Goal: Use online tool/utility: Utilize a website feature to perform a specific function

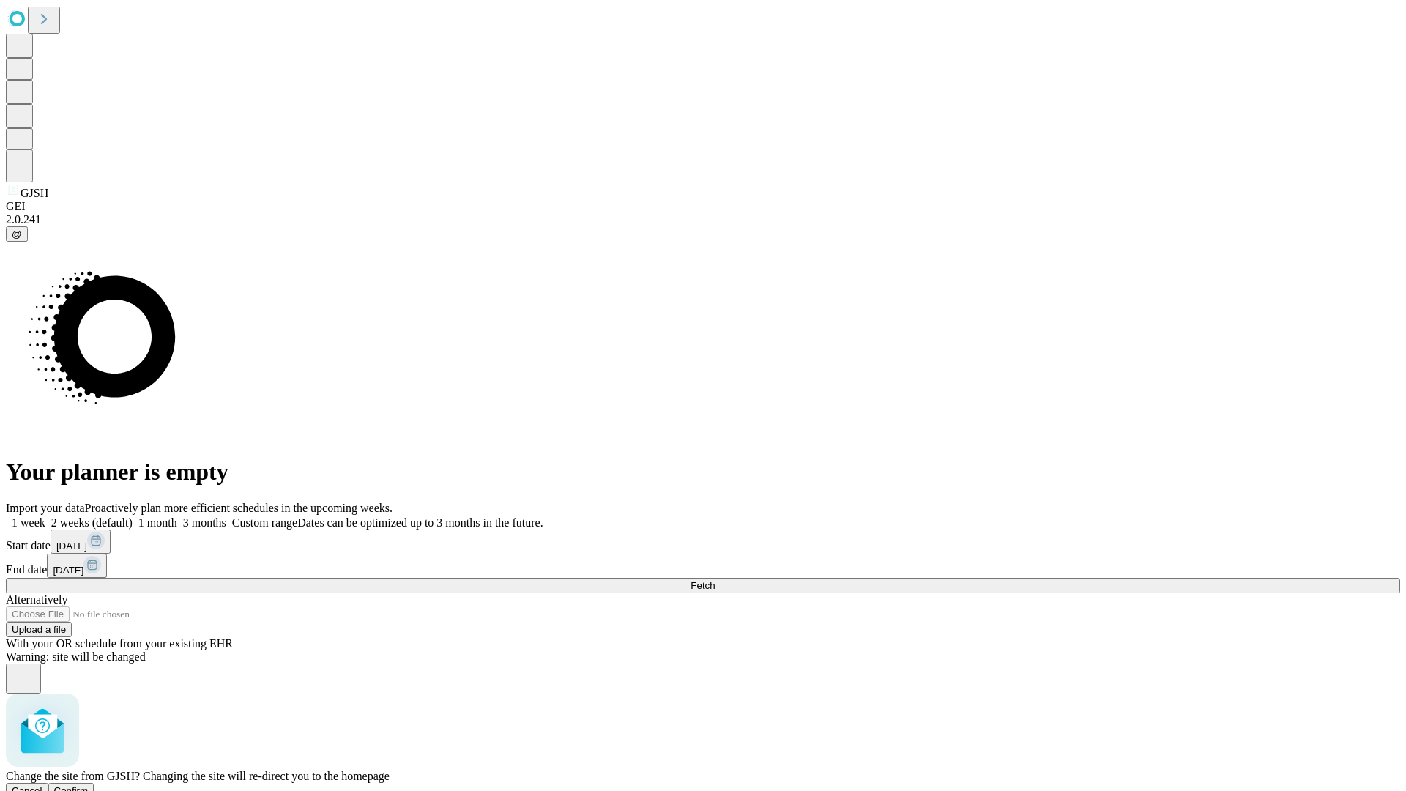
click at [89, 785] on span "Confirm" at bounding box center [71, 790] width 34 height 11
click at [177, 516] on label "1 month" at bounding box center [155, 522] width 45 height 12
click at [715, 580] on span "Fetch" at bounding box center [702, 585] width 24 height 11
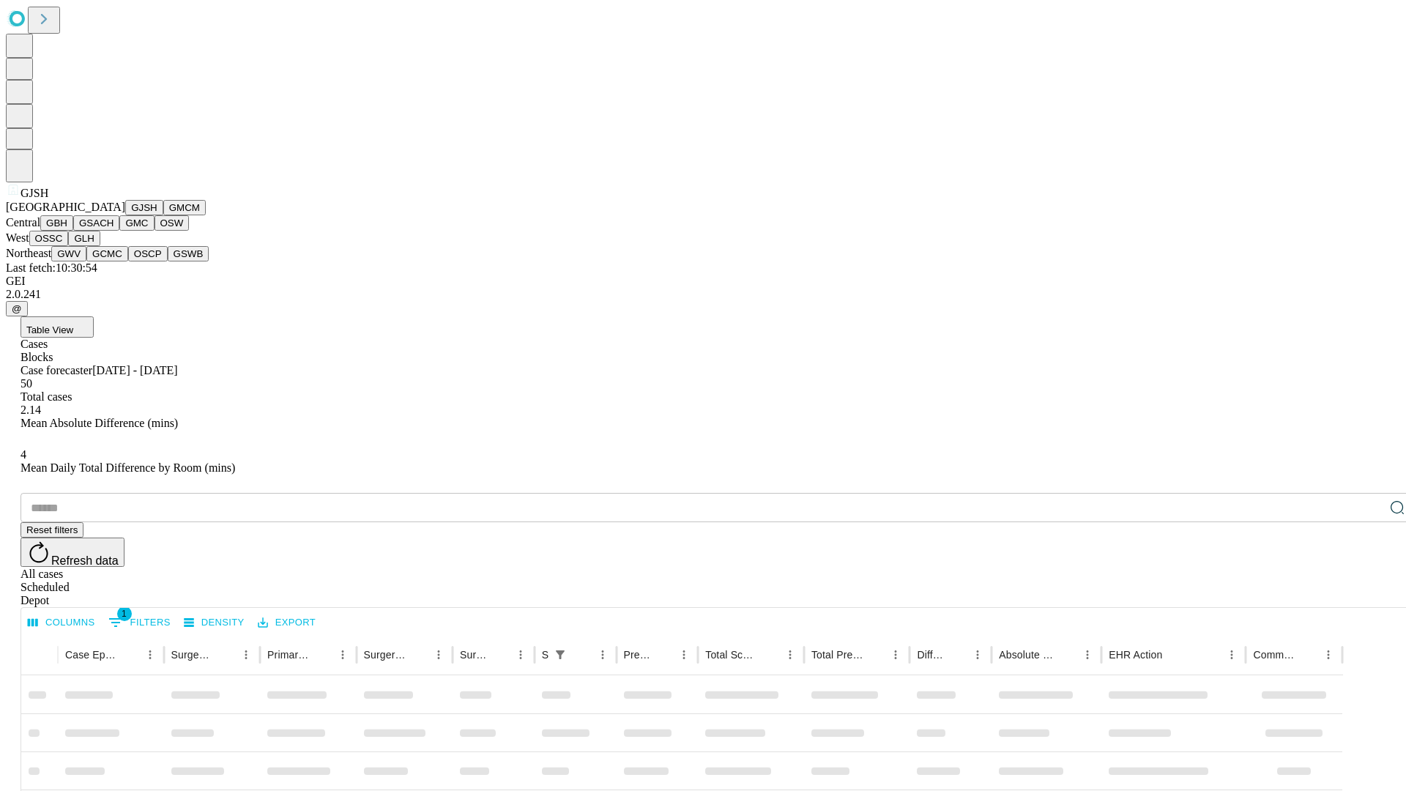
click at [163, 215] on button "GMCM" at bounding box center [184, 207] width 42 height 15
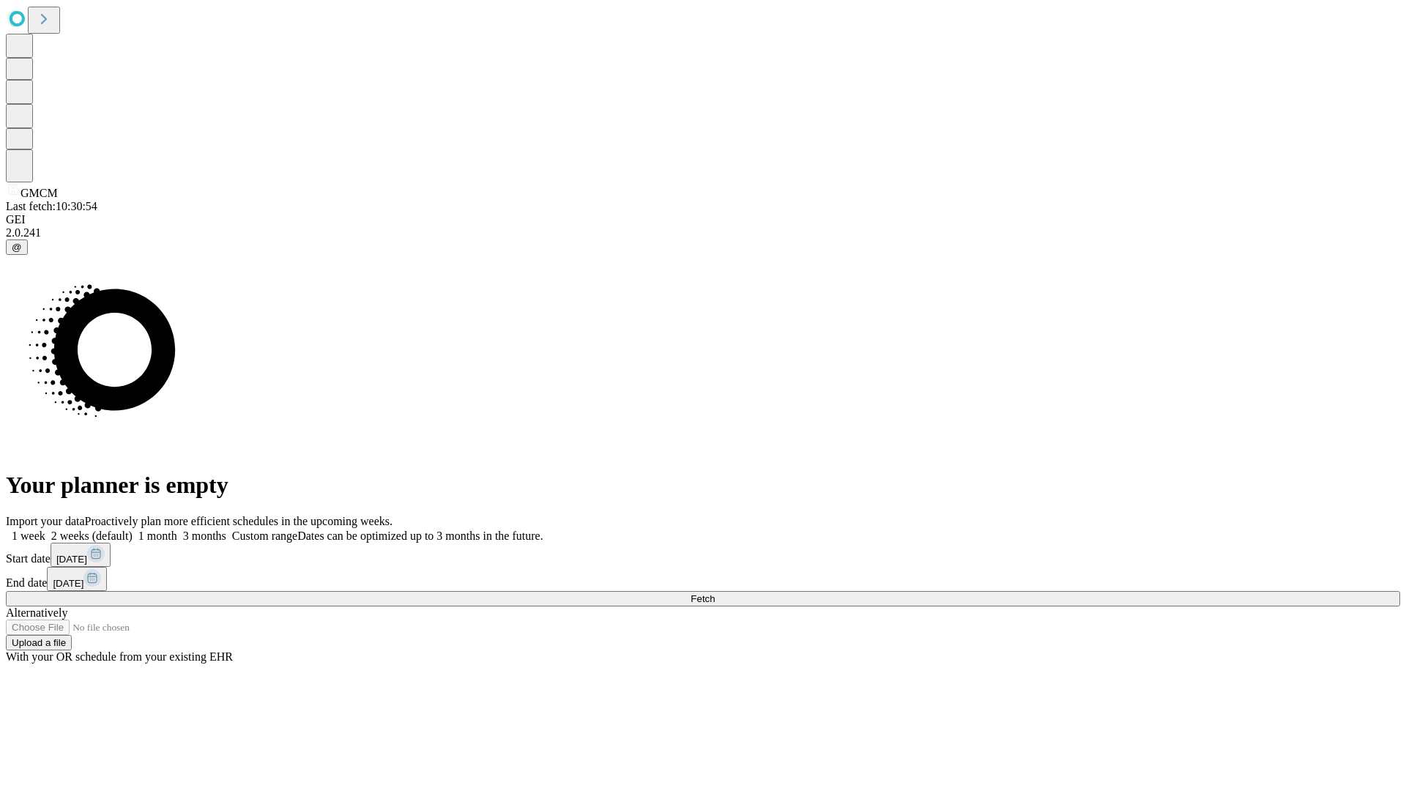
click at [177, 529] on label "1 month" at bounding box center [155, 535] width 45 height 12
click at [715, 593] on span "Fetch" at bounding box center [702, 598] width 24 height 11
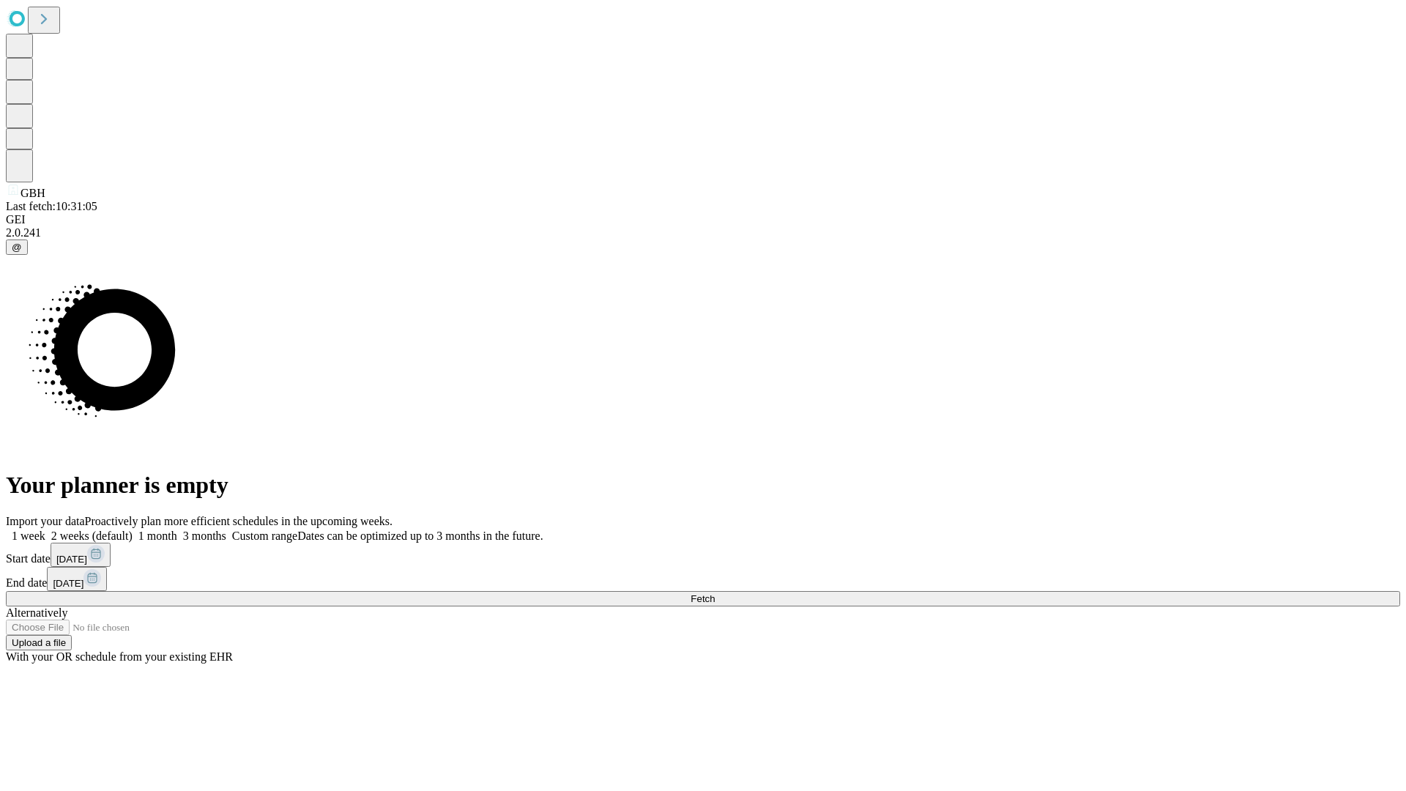
click at [177, 529] on label "1 month" at bounding box center [155, 535] width 45 height 12
click at [715, 593] on span "Fetch" at bounding box center [702, 598] width 24 height 11
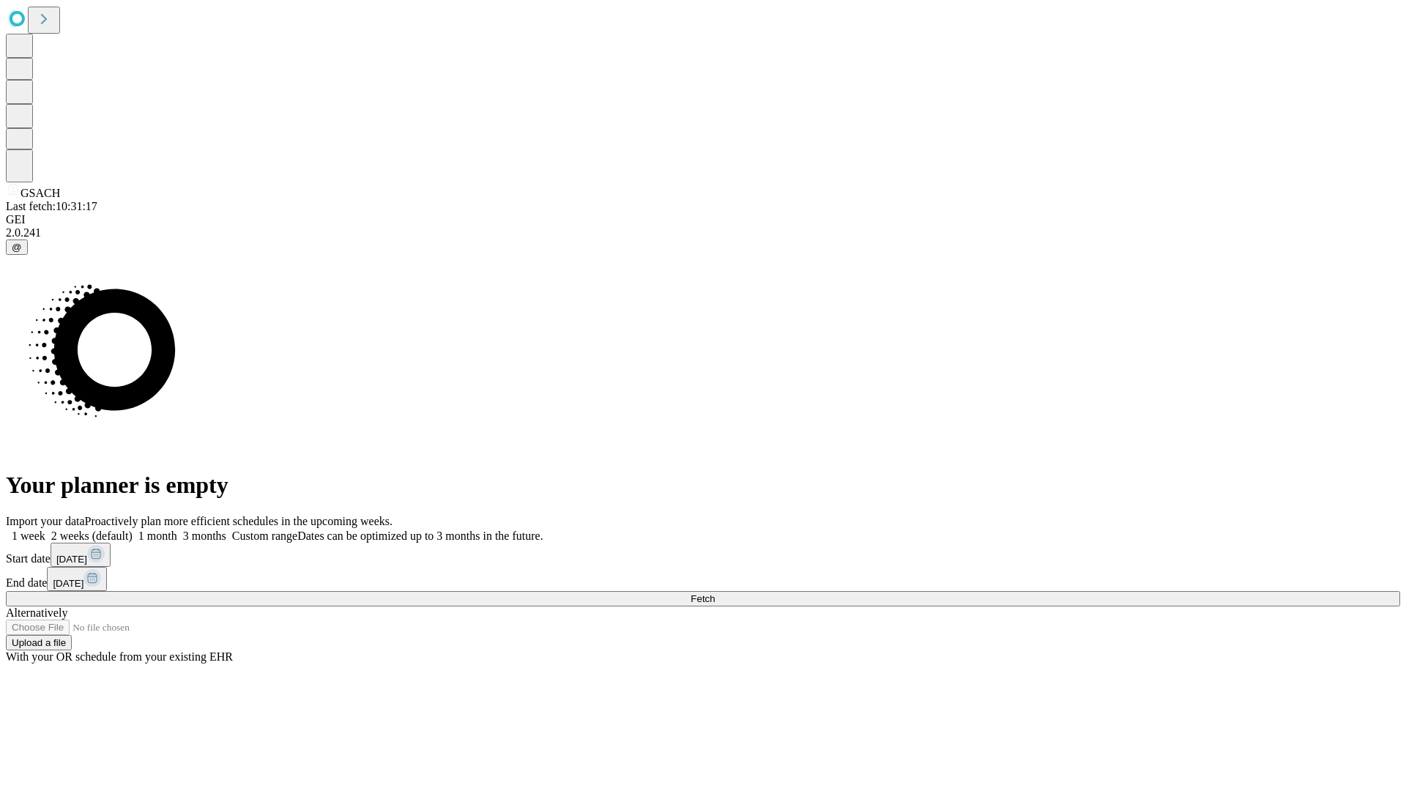
click at [715, 593] on span "Fetch" at bounding box center [702, 598] width 24 height 11
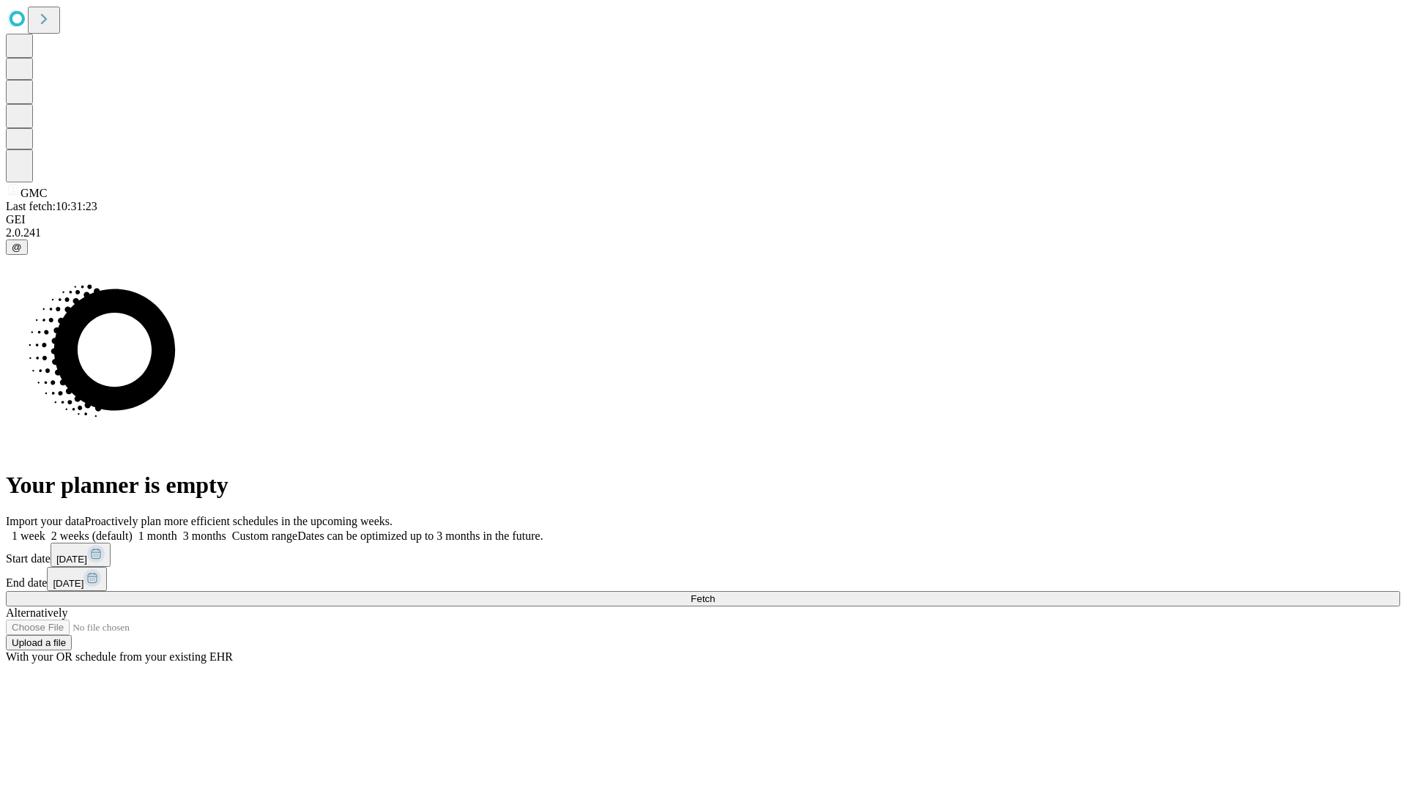
click at [715, 593] on span "Fetch" at bounding box center [702, 598] width 24 height 11
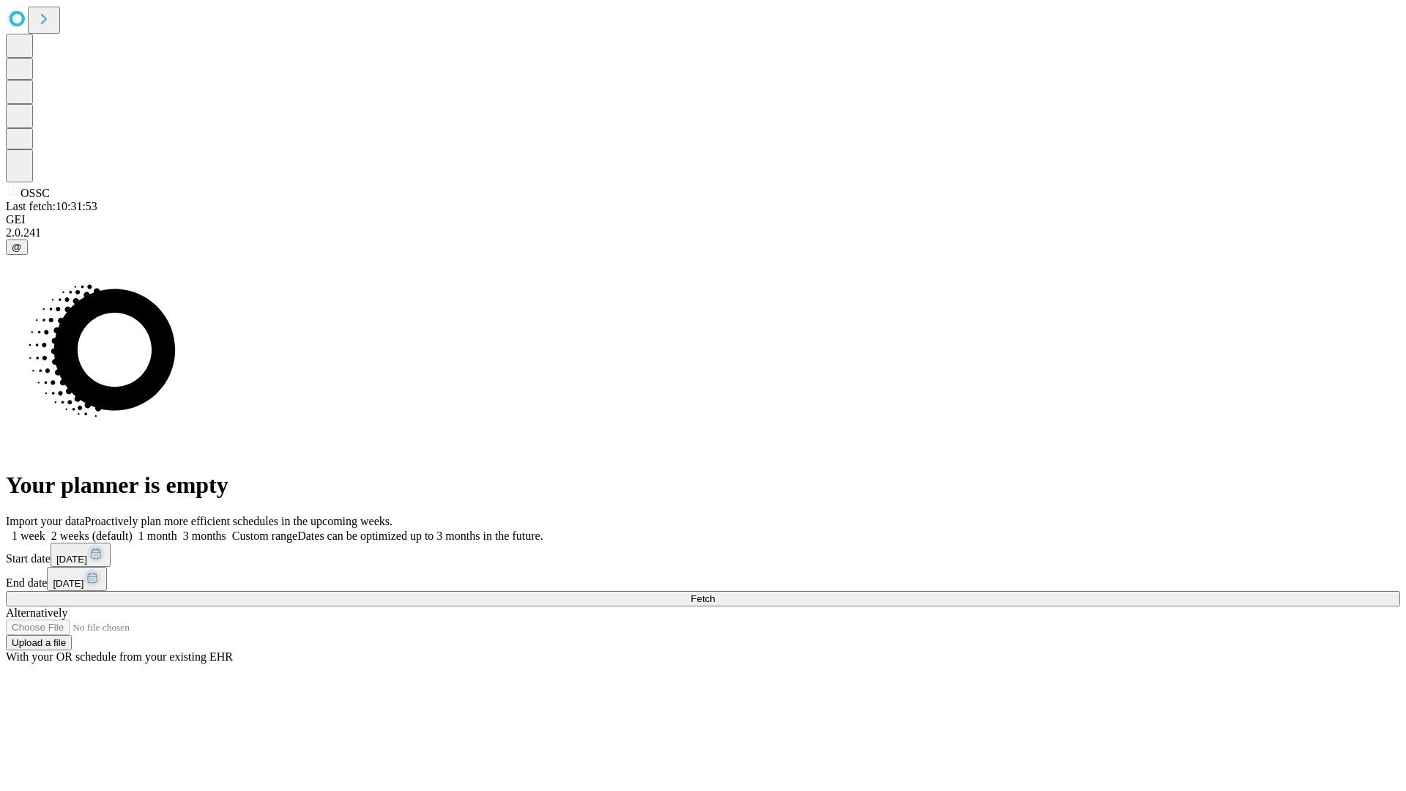
click at [715, 593] on span "Fetch" at bounding box center [702, 598] width 24 height 11
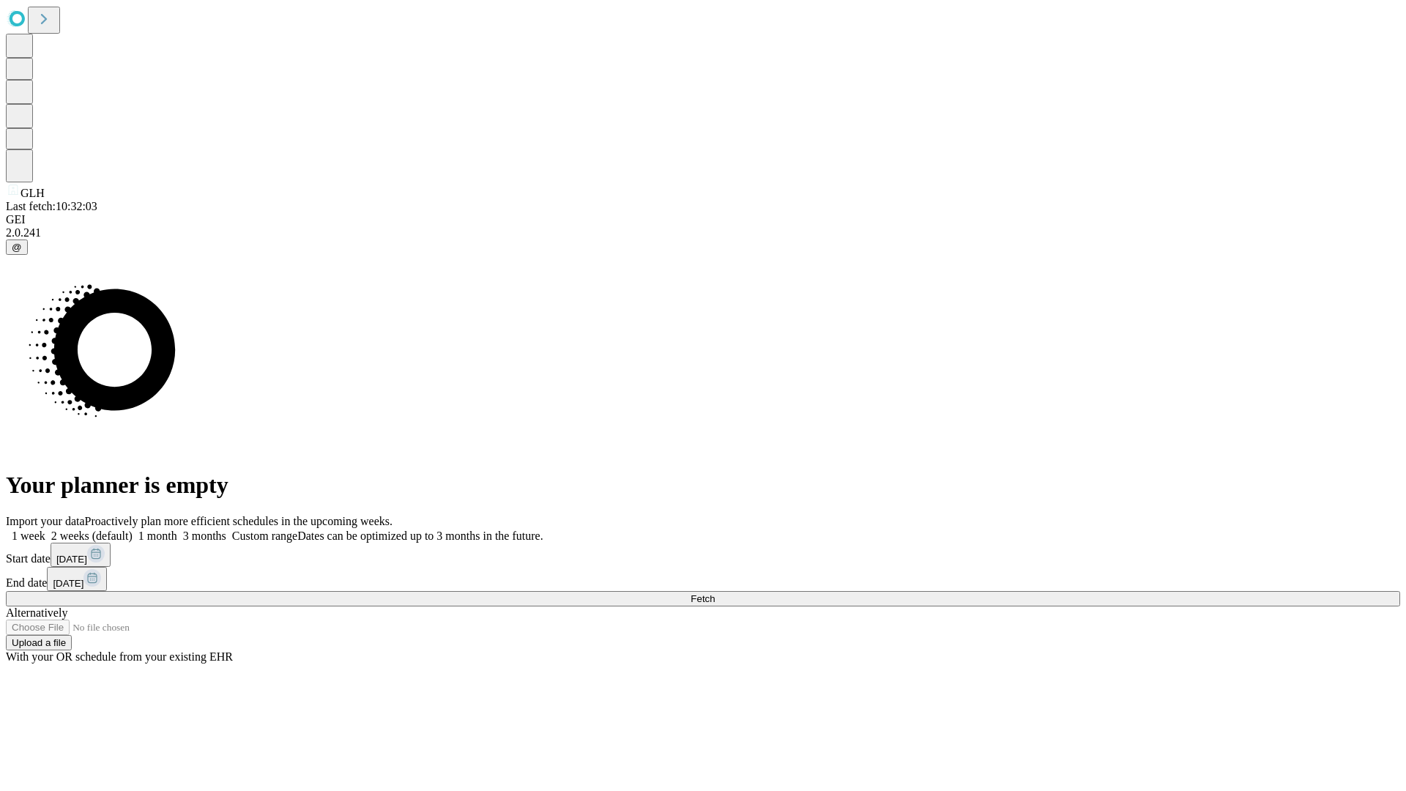
click at [177, 529] on label "1 month" at bounding box center [155, 535] width 45 height 12
click at [715, 593] on span "Fetch" at bounding box center [702, 598] width 24 height 11
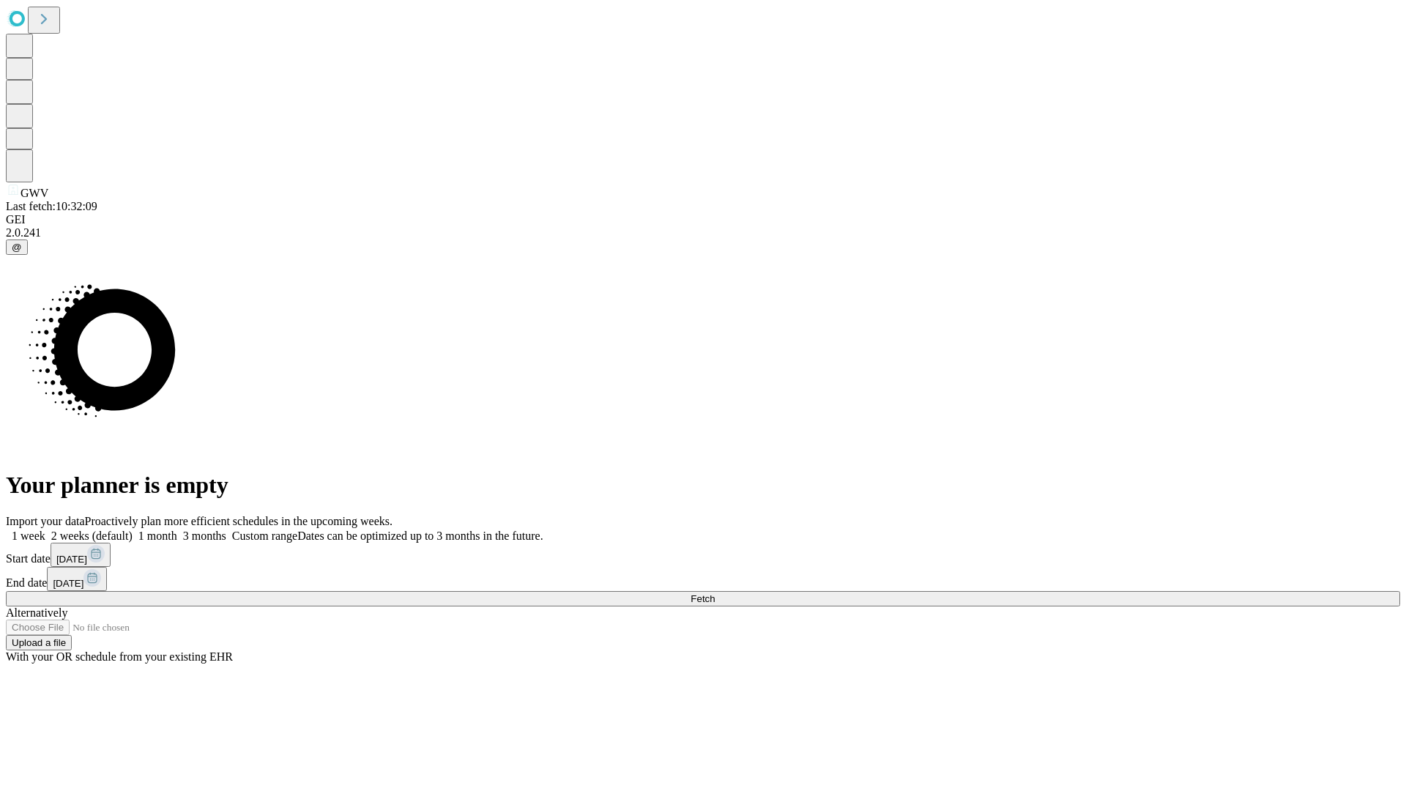
click at [177, 529] on label "1 month" at bounding box center [155, 535] width 45 height 12
click at [715, 593] on span "Fetch" at bounding box center [702, 598] width 24 height 11
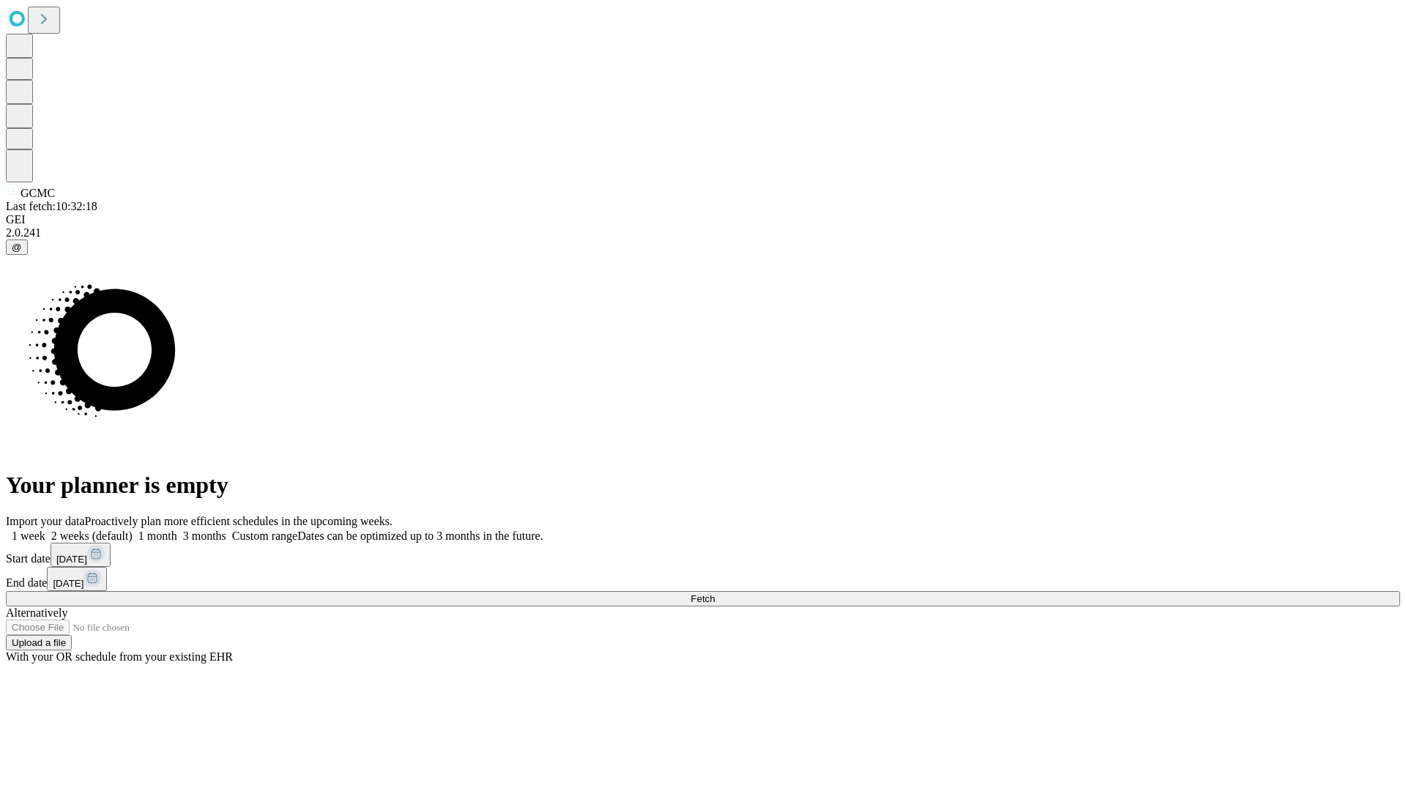
click at [177, 529] on label "1 month" at bounding box center [155, 535] width 45 height 12
click at [715, 593] on span "Fetch" at bounding box center [702, 598] width 24 height 11
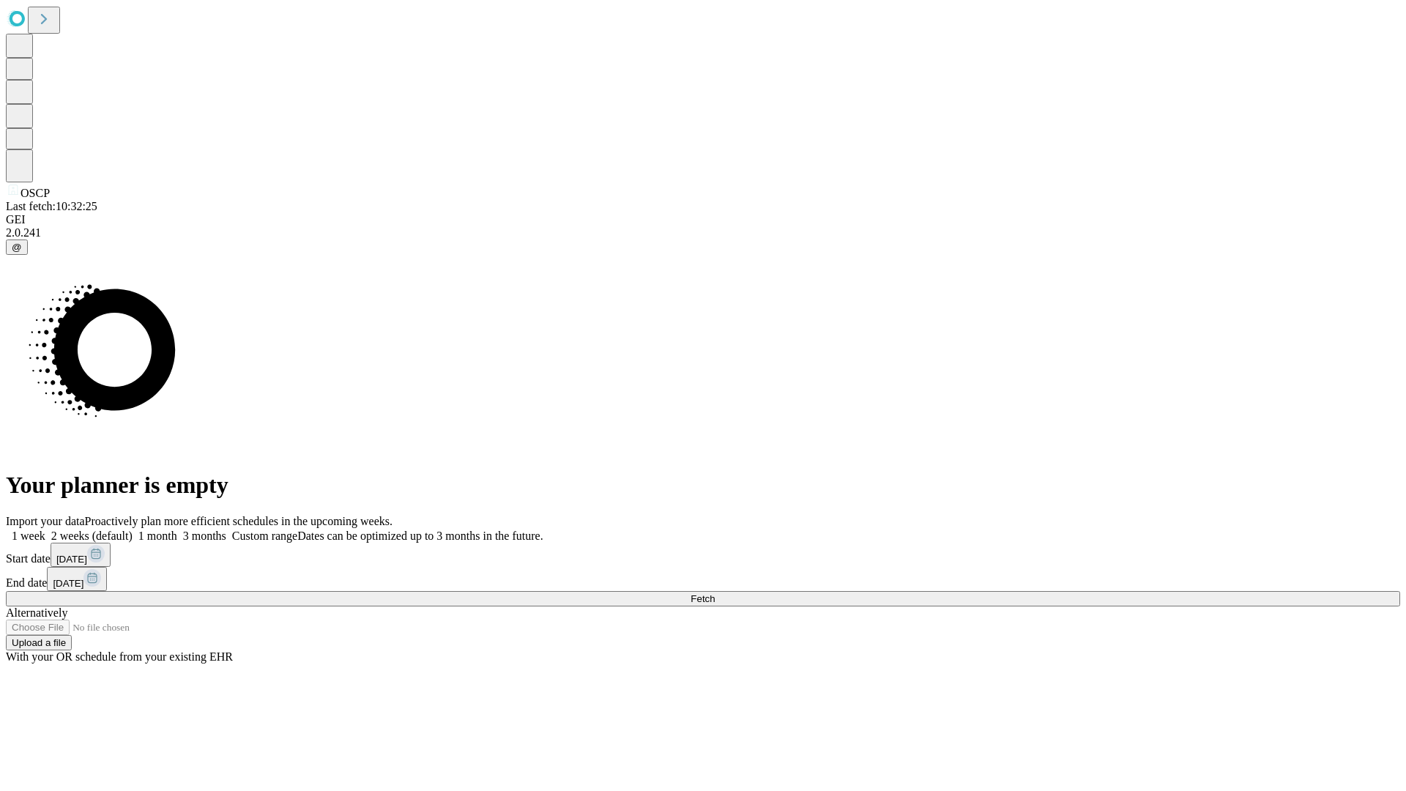
click at [715, 593] on span "Fetch" at bounding box center [702, 598] width 24 height 11
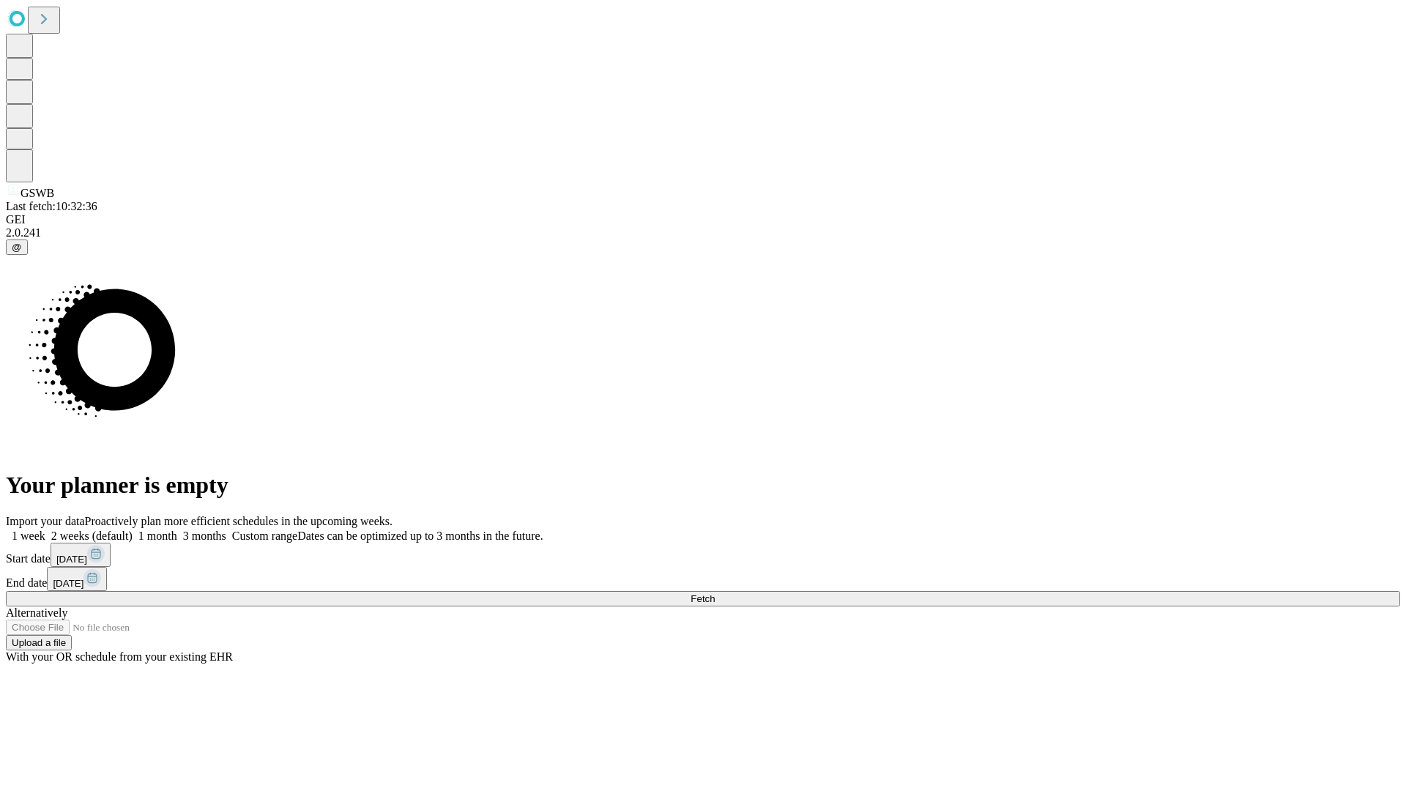
click at [177, 529] on label "1 month" at bounding box center [155, 535] width 45 height 12
click at [715, 593] on span "Fetch" at bounding box center [702, 598] width 24 height 11
